Goal: Information Seeking & Learning: Learn about a topic

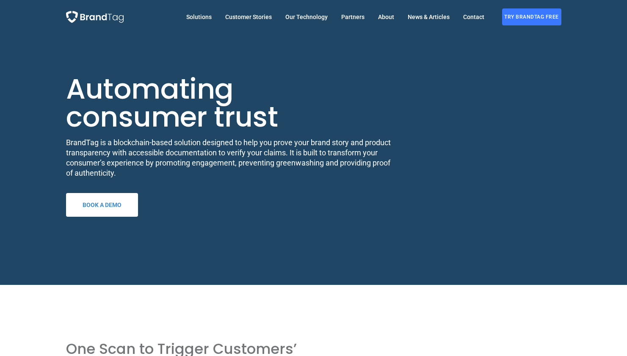
click at [547, 16] on span "Try BrandTag free" at bounding box center [531, 16] width 59 height 17
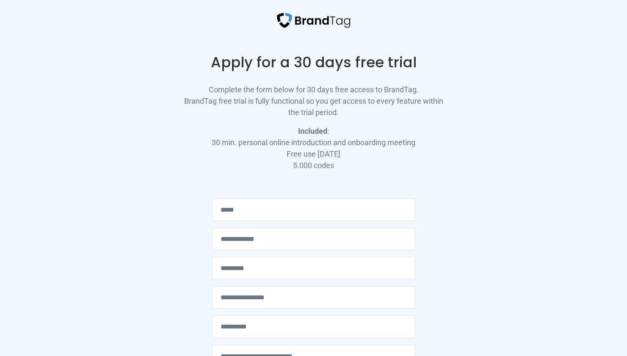
click at [333, 134] on p "Included : 30 min. personal online introduction and onboarding meeting Free use…" at bounding box center [313, 148] width 271 height 46
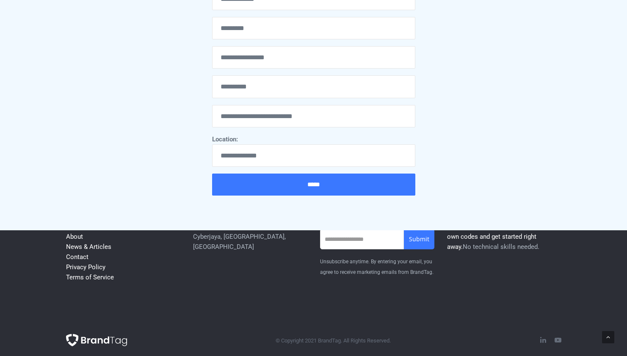
scroll to position [284, 0]
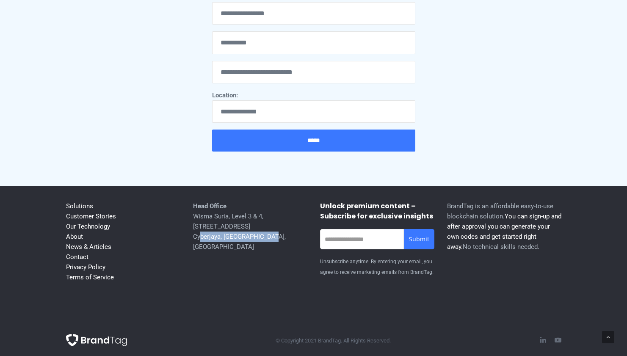
drag, startPoint x: 201, startPoint y: 248, endPoint x: 266, endPoint y: 246, distance: 65.6
click at [266, 246] on p "Head Office [STREET_ADDRESS]" at bounding box center [250, 226] width 114 height 51
click at [80, 230] on link "Our Technology" at bounding box center [88, 227] width 44 height 8
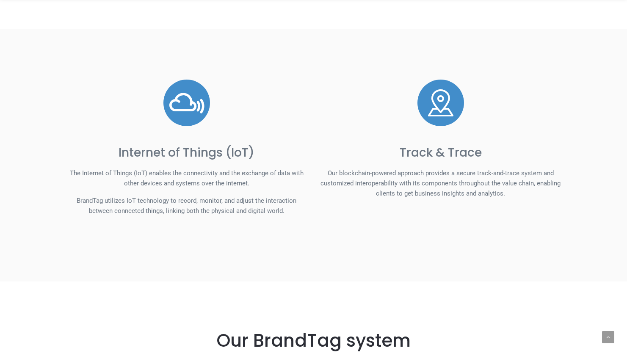
scroll to position [559, 0]
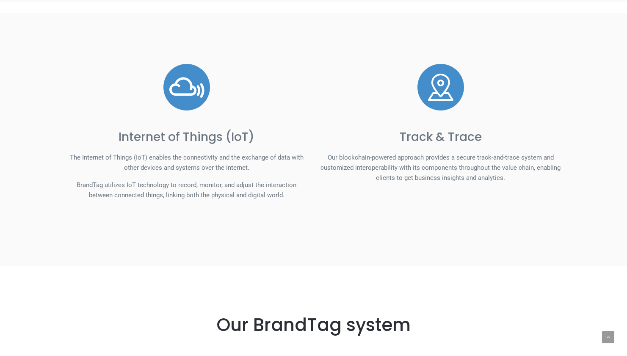
click at [333, 95] on div at bounding box center [440, 87] width 241 height 47
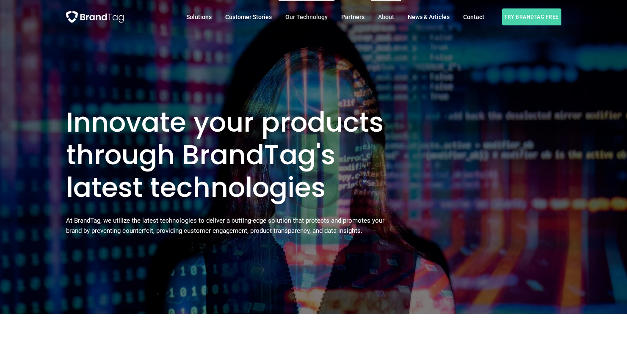
click at [394, 14] on span "About" at bounding box center [386, 17] width 16 height 7
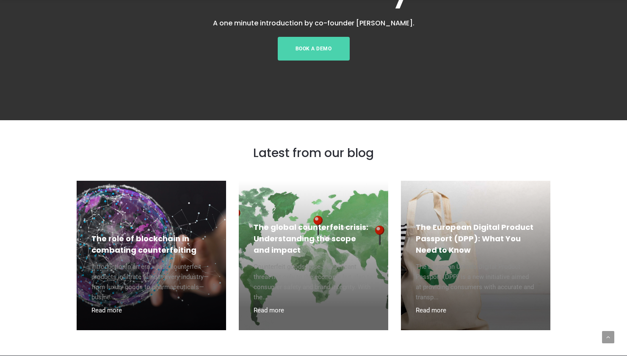
scroll to position [901, 0]
